Goal: Information Seeking & Learning: Learn about a topic

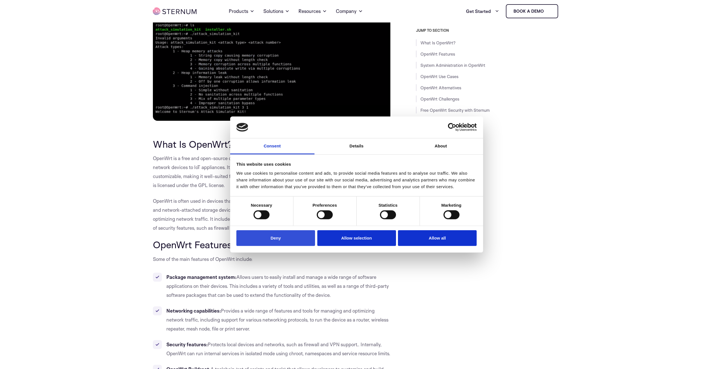
click at [299, 236] on button "Deny" at bounding box center [275, 238] width 79 height 16
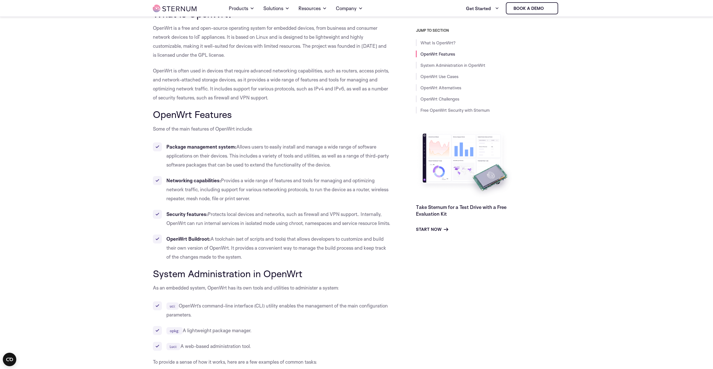
scroll to position [332, 0]
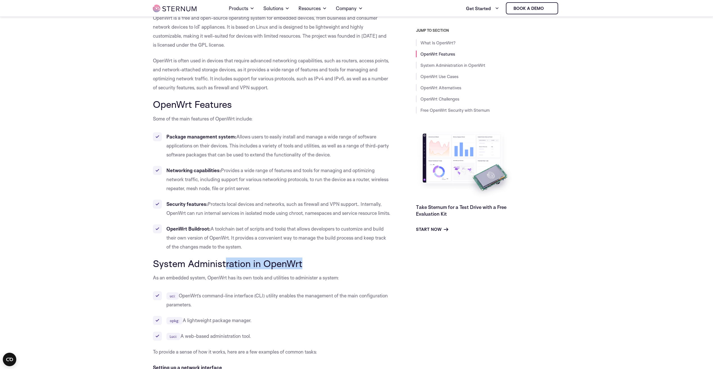
drag, startPoint x: 301, startPoint y: 274, endPoint x: 216, endPoint y: 278, distance: 85.8
click at [216, 269] on h2 "System Administration in OpenWrt" at bounding box center [272, 263] width 238 height 11
drag, startPoint x: 153, startPoint y: 273, endPoint x: 306, endPoint y: 268, distance: 153.0
drag, startPoint x: 306, startPoint y: 268, endPoint x: 306, endPoint y: 275, distance: 7.0
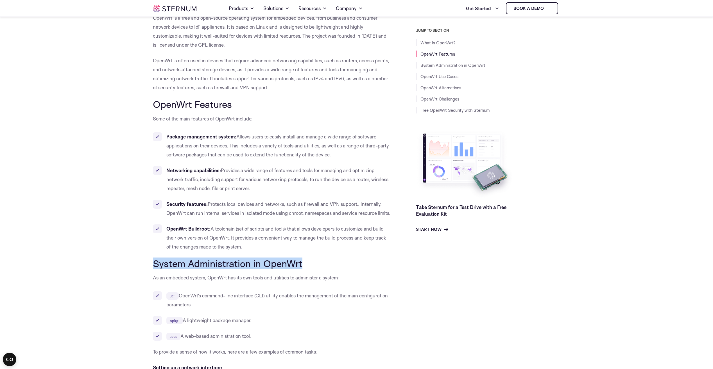
click at [306, 269] on h2 "System Administration in OpenWrt" at bounding box center [272, 263] width 238 height 11
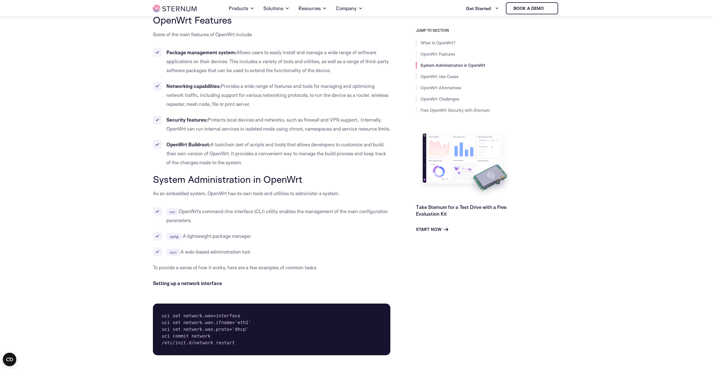
scroll to position [388, 0]
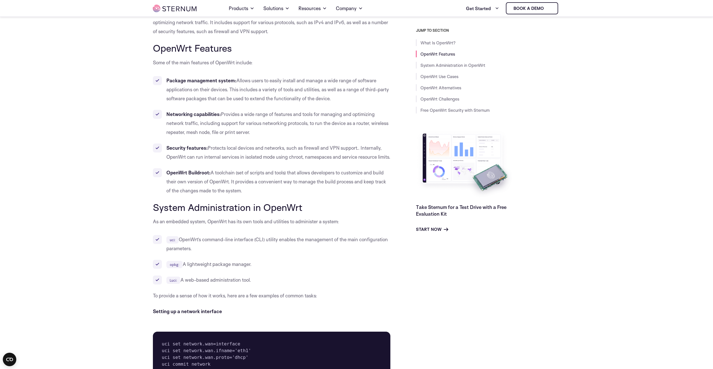
click at [195, 176] on strong "OpenWrt Buildroot:" at bounding box center [188, 173] width 44 height 6
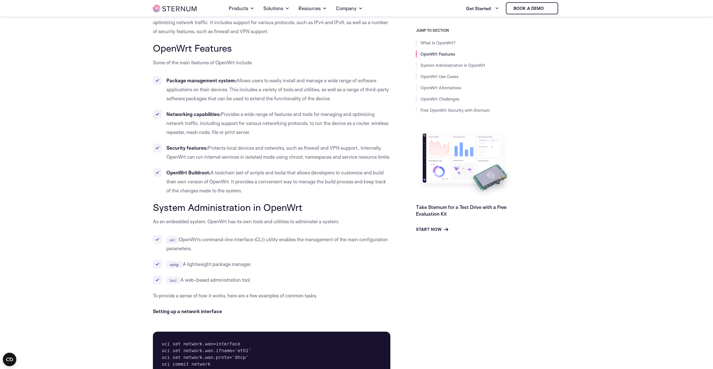
drag, startPoint x: 195, startPoint y: 182, endPoint x: 177, endPoint y: 175, distance: 19.2
click at [177, 175] on ul "Package management system: Allows users to easily install and manage a wide ran…" at bounding box center [272, 135] width 238 height 119
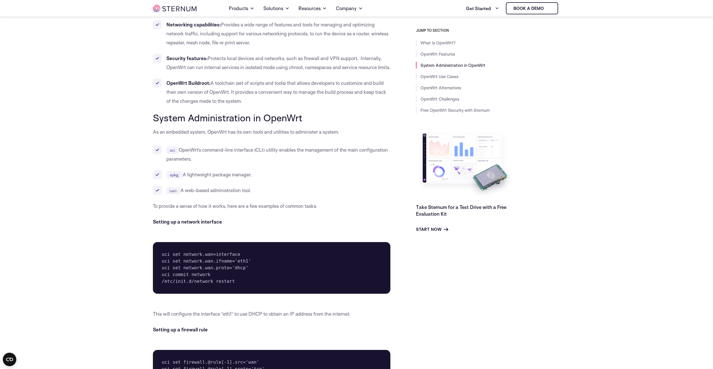
scroll to position [472, 0]
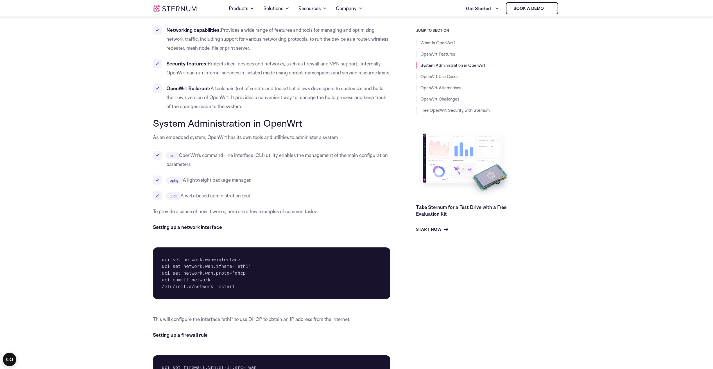
click at [219, 142] on p "As an embedded system, OpenWrt has its own tools and utilities to administer a …" at bounding box center [272, 137] width 238 height 9
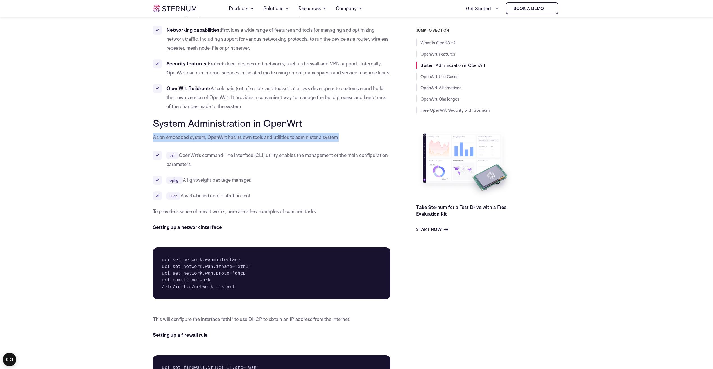
click at [219, 142] on p "As an embedded system, OpenWrt has its own tools and utilities to administer a …" at bounding box center [272, 137] width 238 height 9
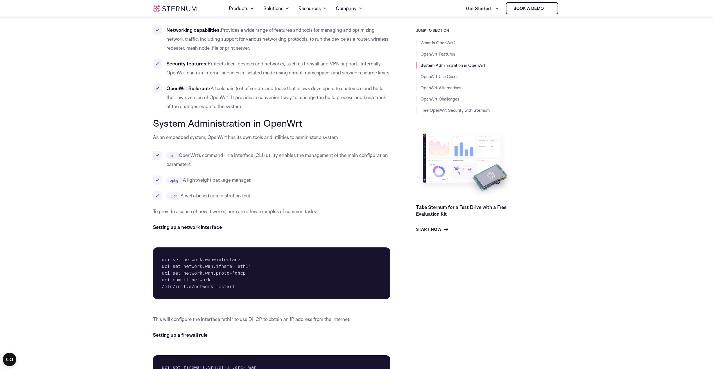
drag, startPoint x: 219, startPoint y: 148, endPoint x: 217, endPoint y: 163, distance: 15.3
click at [217, 163] on li "uci: OpenWrt’s command-line interface (CLI) utility enables the management of t…" at bounding box center [272, 160] width 238 height 18
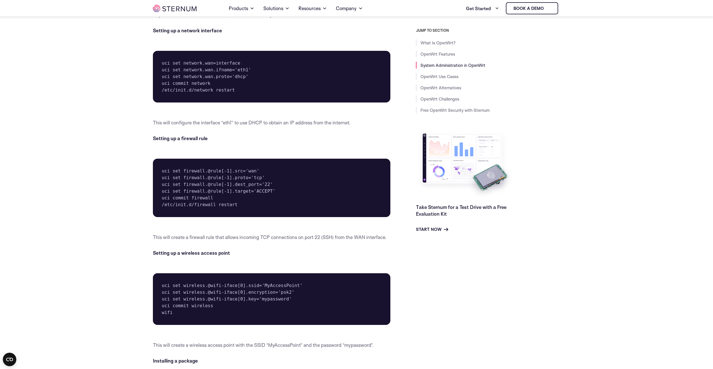
scroll to position [697, 0]
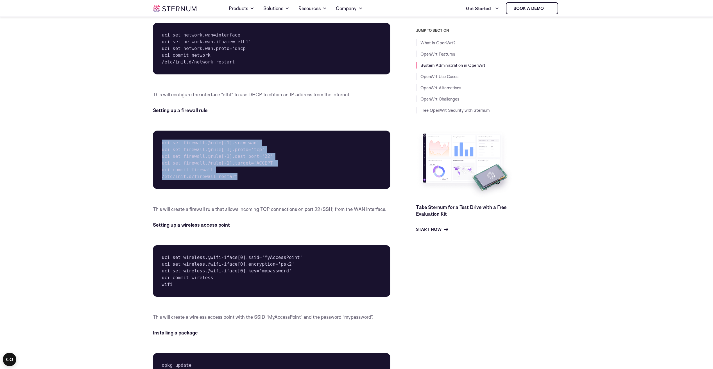
drag, startPoint x: 231, startPoint y: 185, endPoint x: 156, endPoint y: 152, distance: 82.1
click at [156, 152] on pre "uci set firewall.@rule[-1].src='wan' uci set firewall.@rule[-1].proto='tcp' uci…" at bounding box center [272, 160] width 238 height 58
click at [250, 183] on pre "uci set firewall.@rule[-1].src='wan' uci set firewall.@rule[-1].proto='tcp' uci…" at bounding box center [272, 160] width 238 height 58
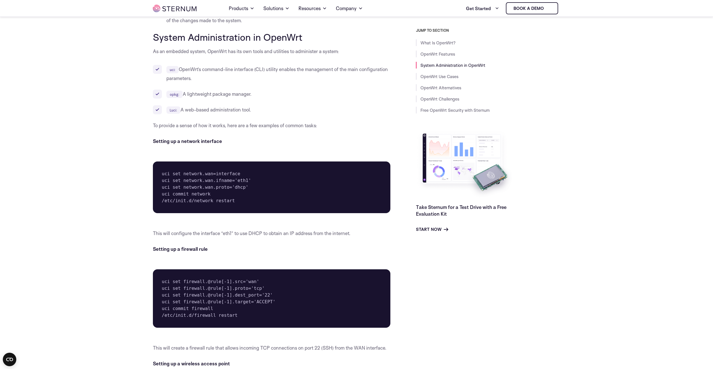
scroll to position [556, 0]
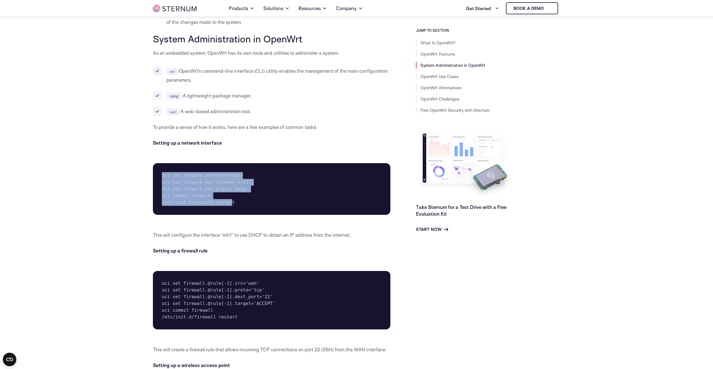
drag, startPoint x: 162, startPoint y: 184, endPoint x: 227, endPoint y: 214, distance: 71.6
click at [227, 214] on pre "uci set network.wan=interface uci set network.wan.ifname='eth1' uci set network…" at bounding box center [272, 189] width 238 height 52
drag, startPoint x: 227, startPoint y: 214, endPoint x: 251, endPoint y: 208, distance: 25.2
click at [251, 208] on pre "uci set network.wan=interface uci set network.wan.ifname='eth1' uci set network…" at bounding box center [272, 189] width 238 height 52
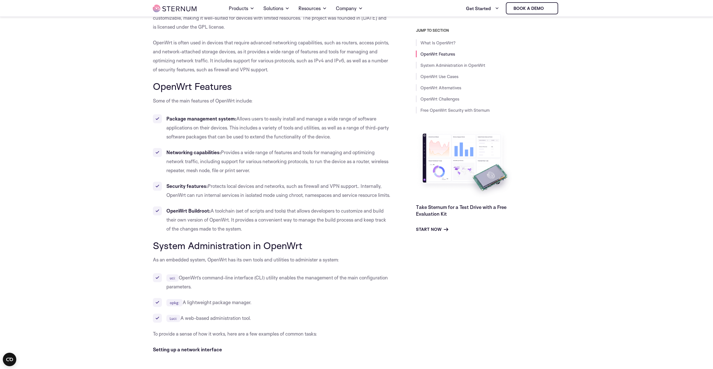
scroll to position [360, 0]
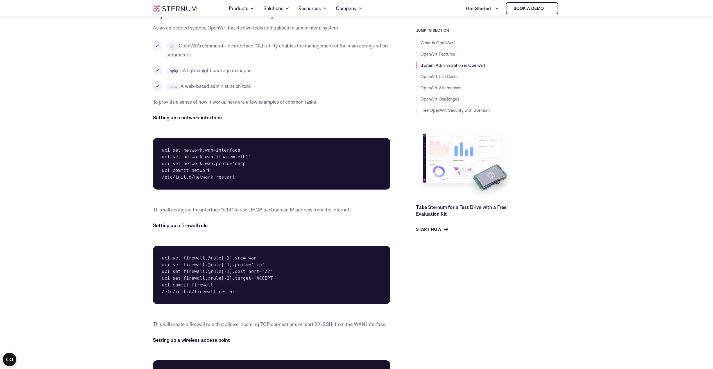
scroll to position [613, 0]
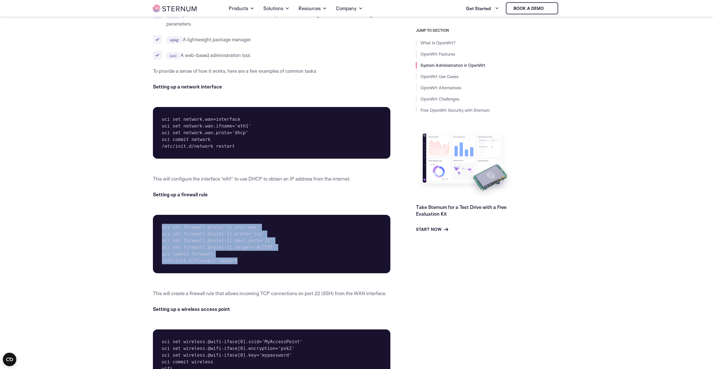
drag, startPoint x: 233, startPoint y: 268, endPoint x: 159, endPoint y: 229, distance: 82.8
click at [159, 229] on pre "uci set firewall.@rule[-1].src='wan' uci set firewall.@rule[-1].proto='tcp' uci…" at bounding box center [272, 244] width 238 height 58
click at [223, 264] on pre "uci set firewall.@rule[-1].src='wan' uci set firewall.@rule[-1].proto='tcp' uci…" at bounding box center [272, 244] width 238 height 58
drag, startPoint x: 233, startPoint y: 273, endPoint x: 156, endPoint y: 235, distance: 85.5
click at [156, 235] on pre "uci set firewall.@rule[-1].src='wan' uci set firewall.@rule[-1].proto='tcp' uci…" at bounding box center [272, 244] width 238 height 58
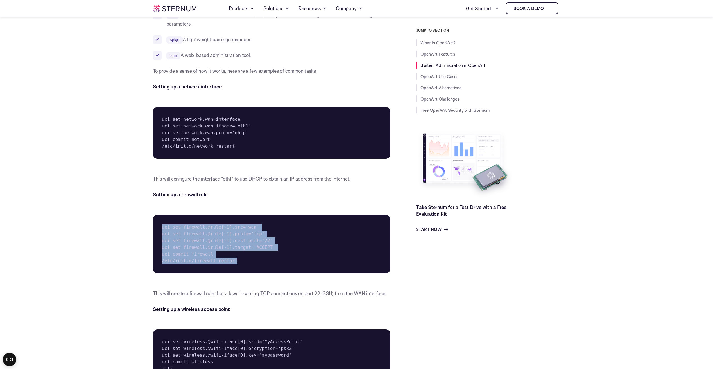
click at [240, 264] on pre "uci set firewall.@rule[-1].src='wan' uci set firewall.@rule[-1].proto='tcp' uci…" at bounding box center [272, 244] width 238 height 58
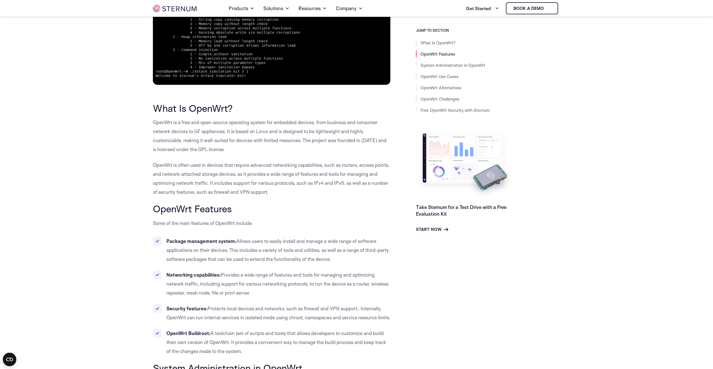
scroll to position [275, 0]
